Goal: Transaction & Acquisition: Book appointment/travel/reservation

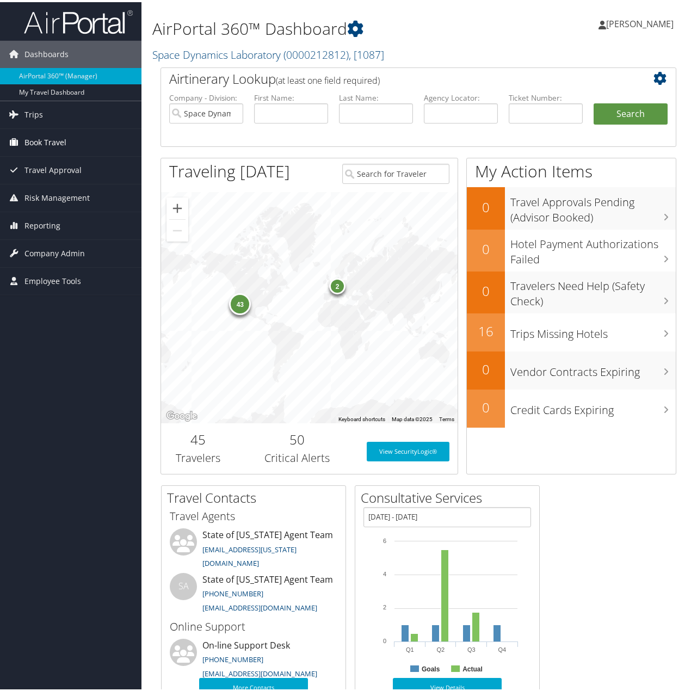
click at [50, 134] on span "Book Travel" at bounding box center [45, 140] width 42 height 27
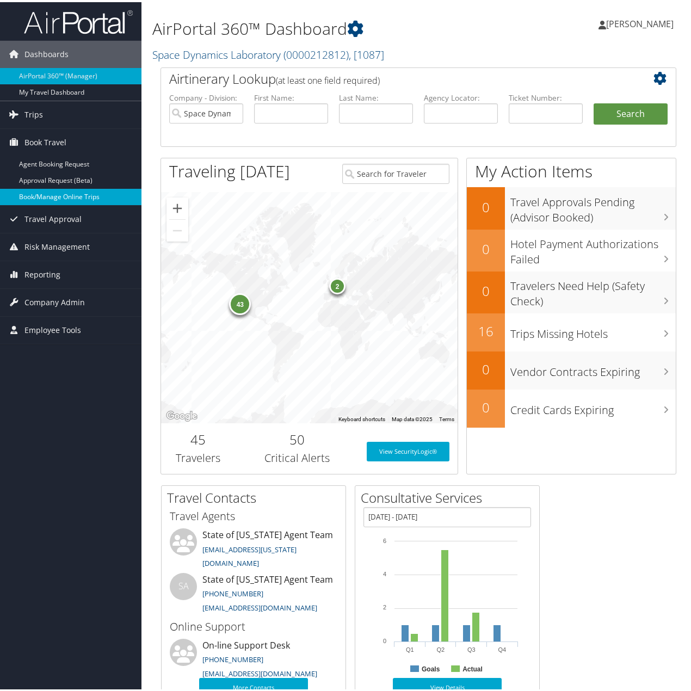
click at [56, 190] on link "Book/Manage Online Trips" at bounding box center [71, 195] width 142 height 16
